Goal: Task Accomplishment & Management: Manage account settings

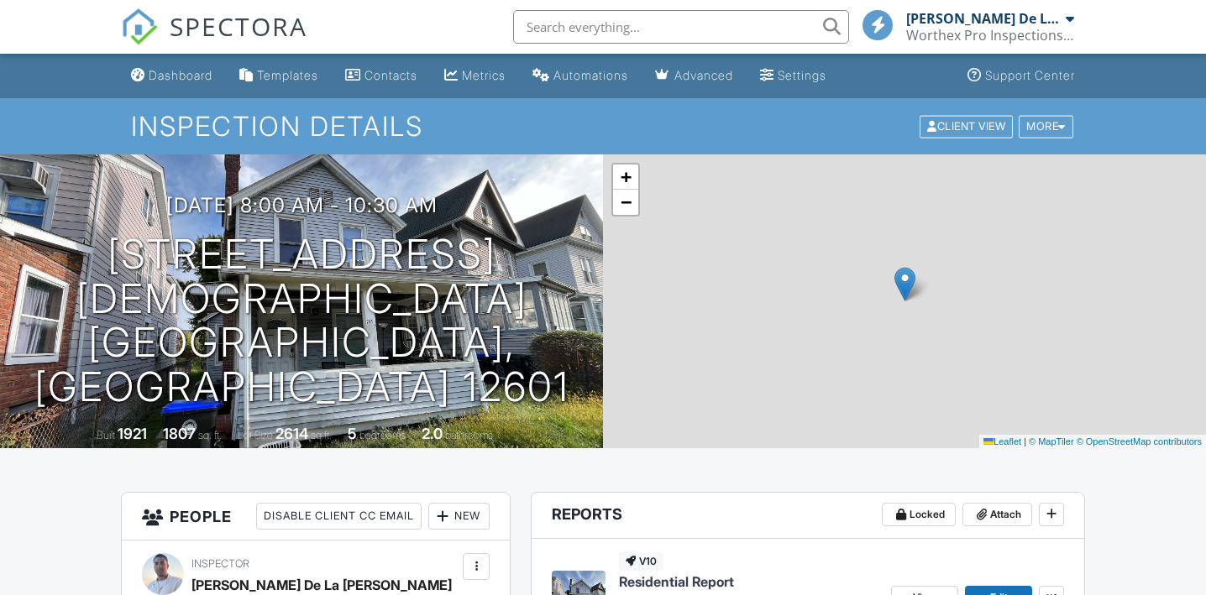
scroll to position [263, 0]
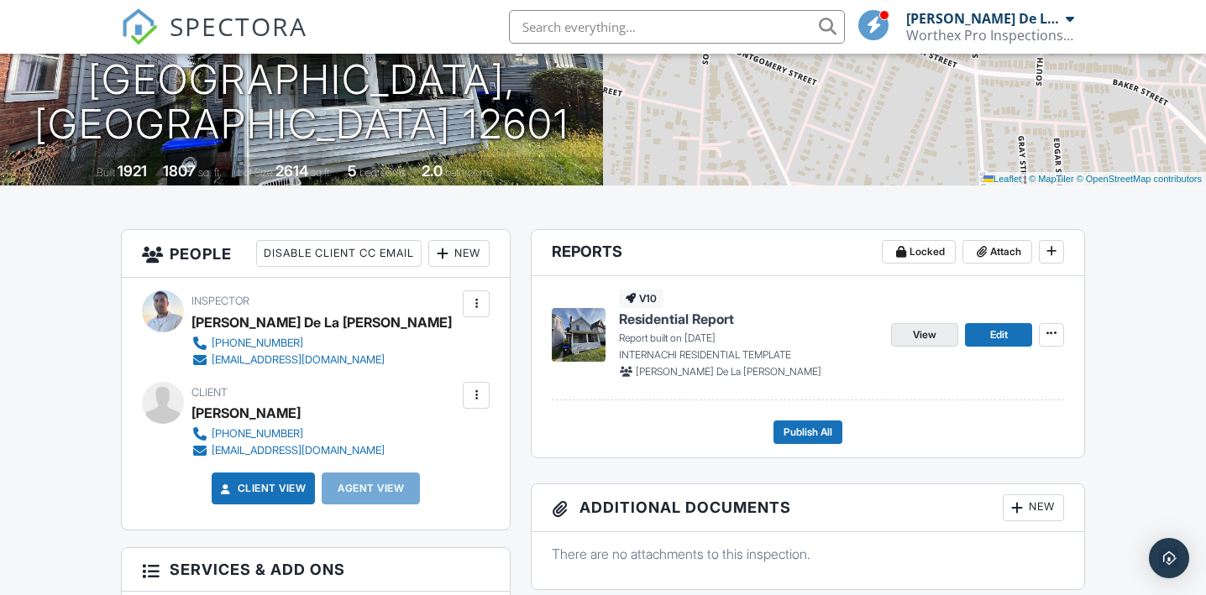
click at [909, 332] on link "View" at bounding box center [924, 335] width 67 height 24
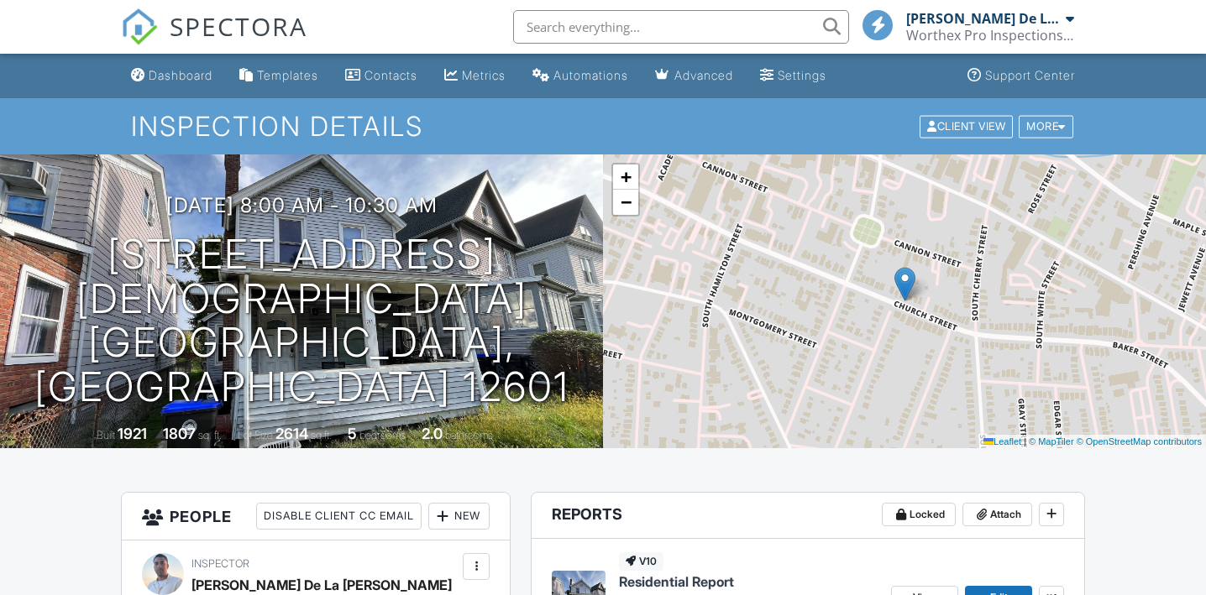
scroll to position [212, 0]
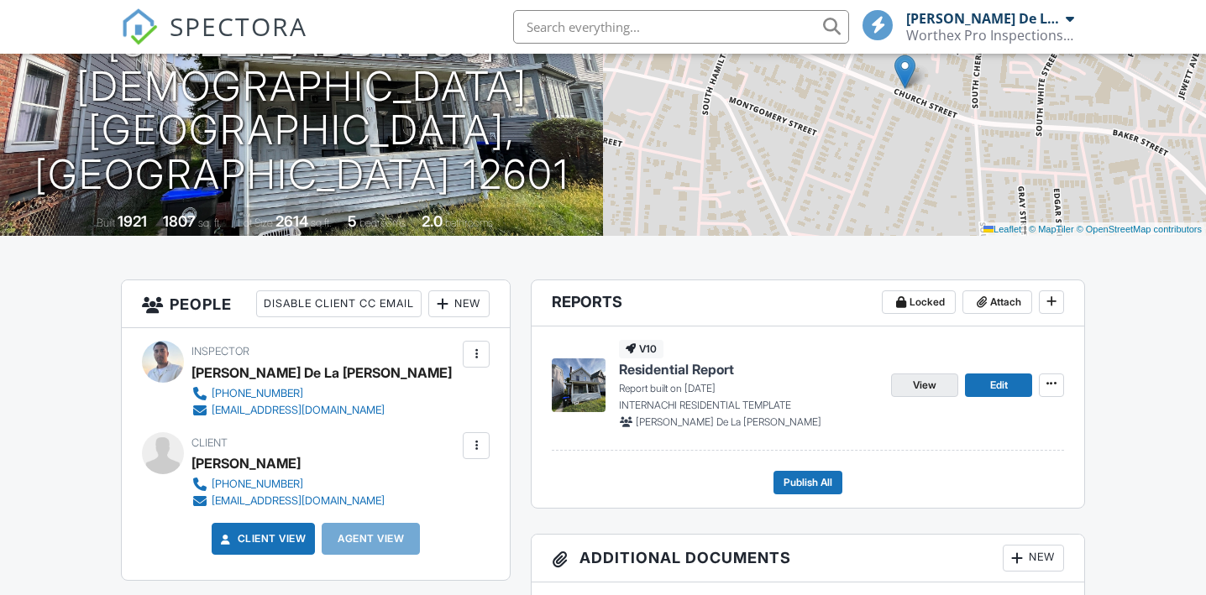
click at [930, 377] on span "View" at bounding box center [925, 385] width 24 height 17
click at [912, 387] on div at bounding box center [603, 297] width 1206 height 595
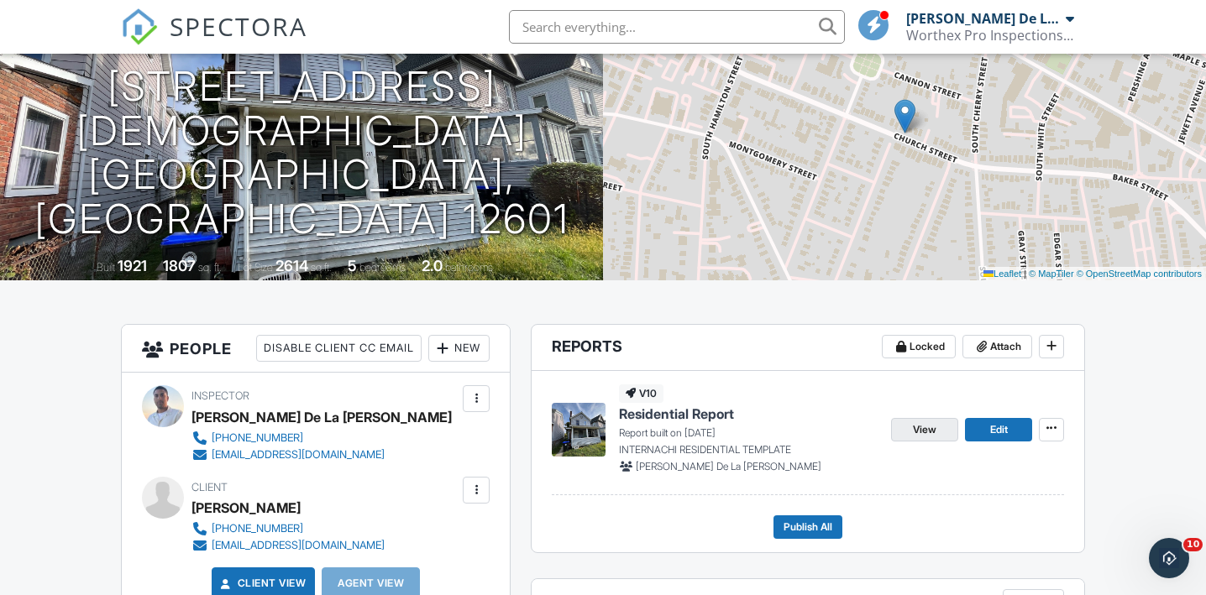
click at [935, 430] on span "View" at bounding box center [925, 430] width 24 height 17
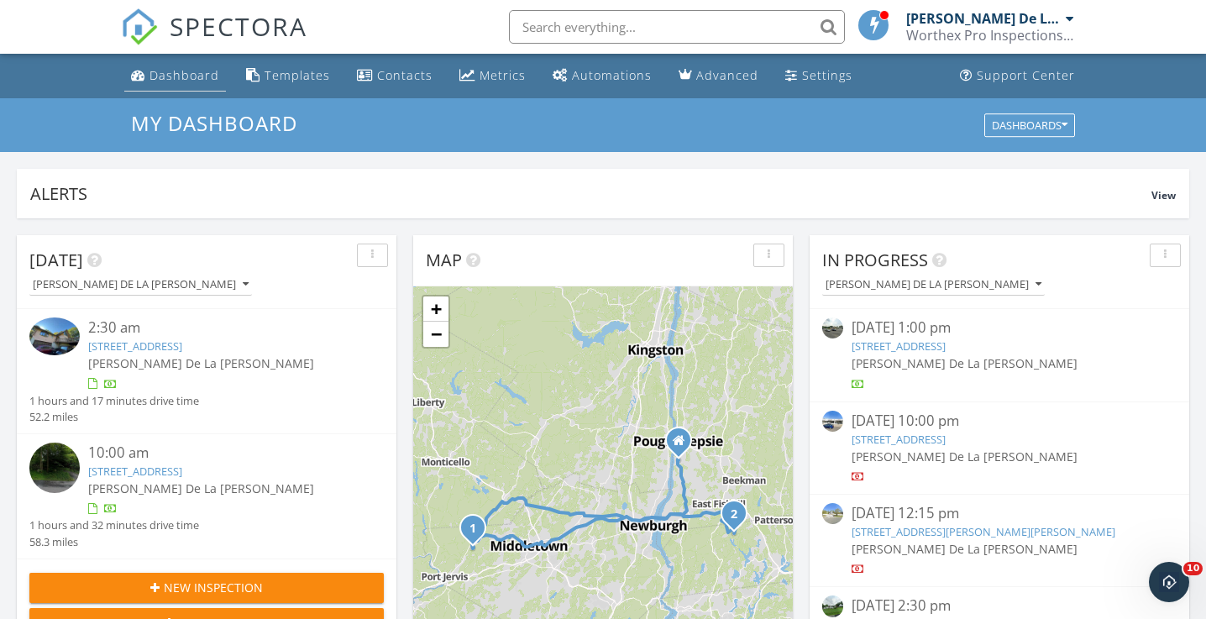
click at [174, 67] on div "Dashboard" at bounding box center [184, 75] width 70 height 16
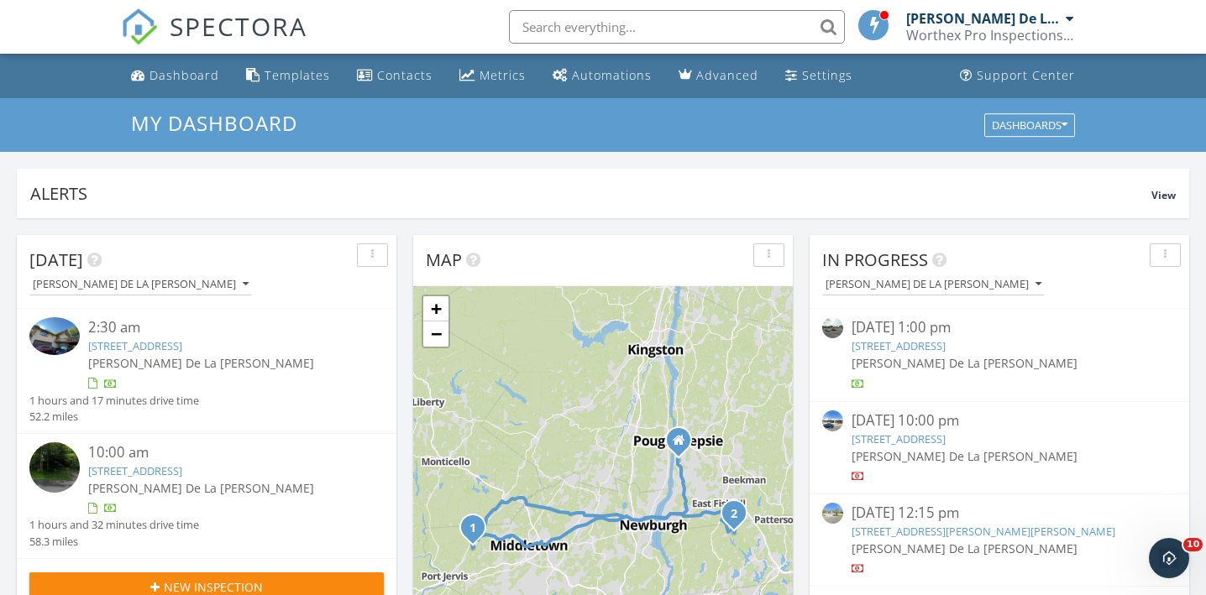
click at [138, 32] on img at bounding box center [139, 26] width 37 height 37
click at [166, 86] on link "Dashboard" at bounding box center [175, 75] width 102 height 31
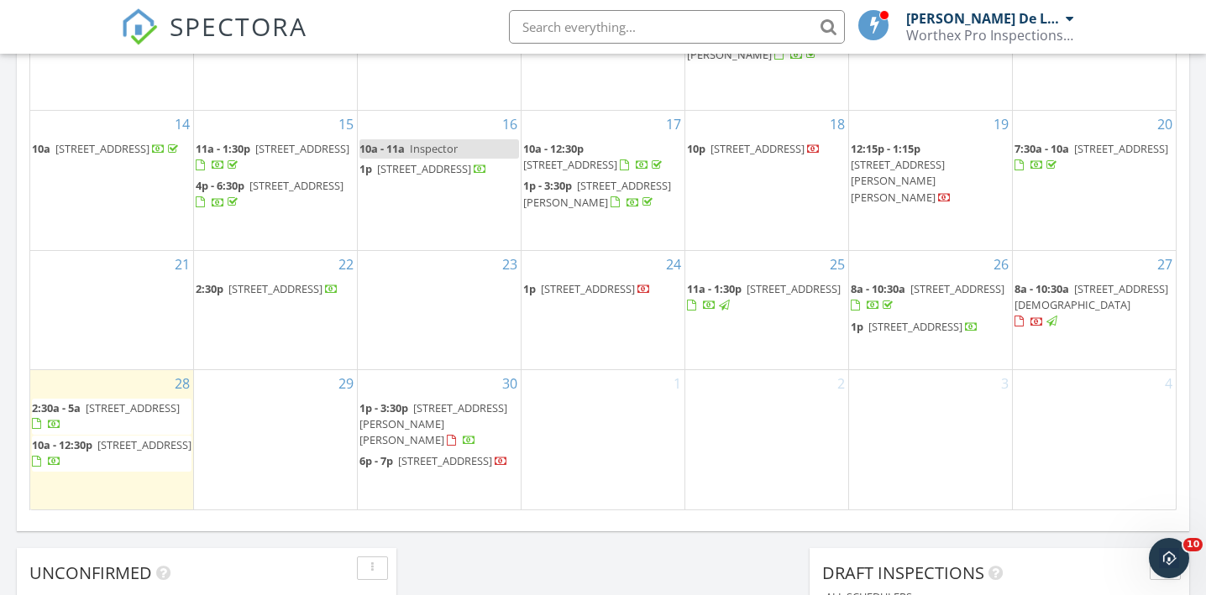
scroll to position [1101, 0]
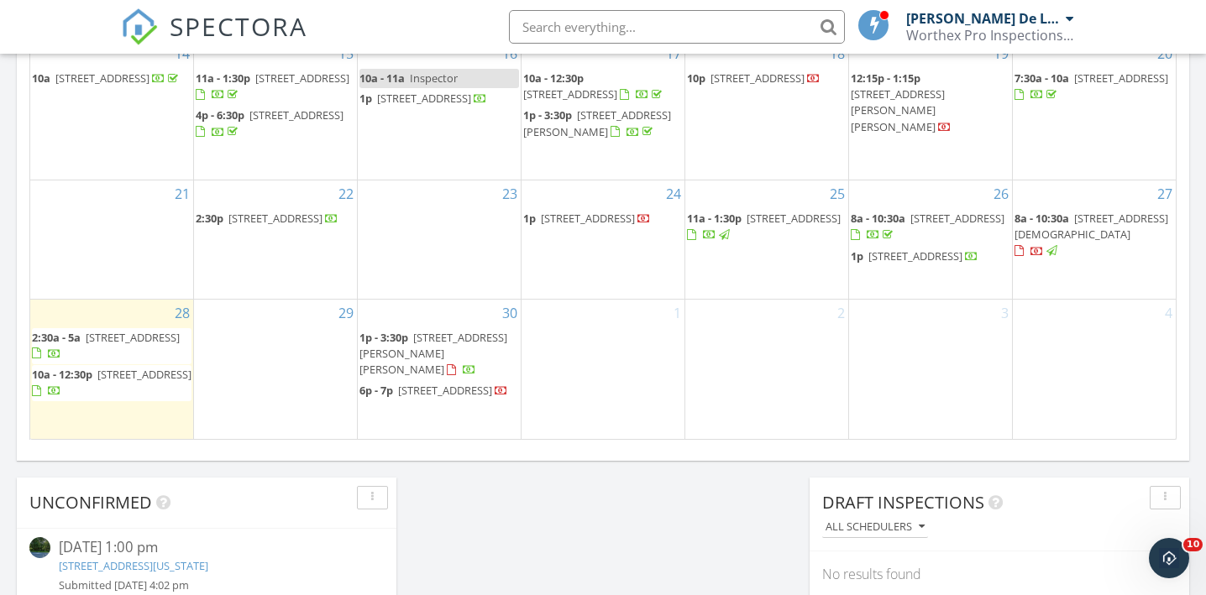
click at [141, 21] on img at bounding box center [139, 26] width 37 height 37
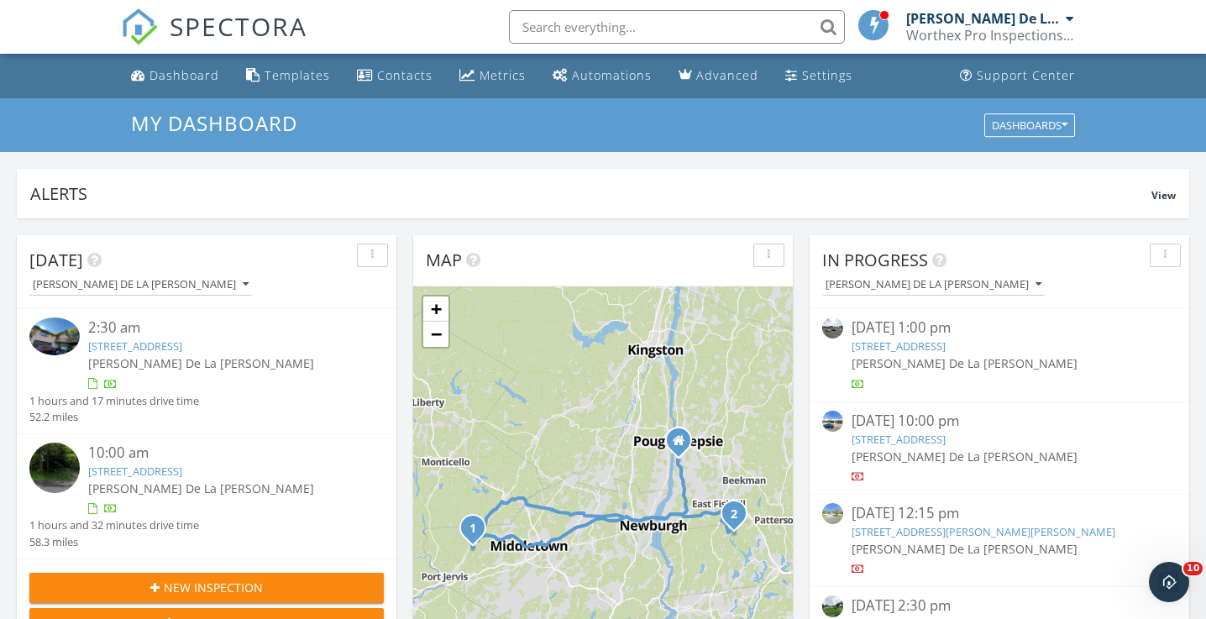
click at [128, 29] on img at bounding box center [139, 26] width 37 height 37
click at [135, 25] on img at bounding box center [139, 26] width 37 height 37
